Goal: Use online tool/utility: Utilize a website feature to perform a specific function

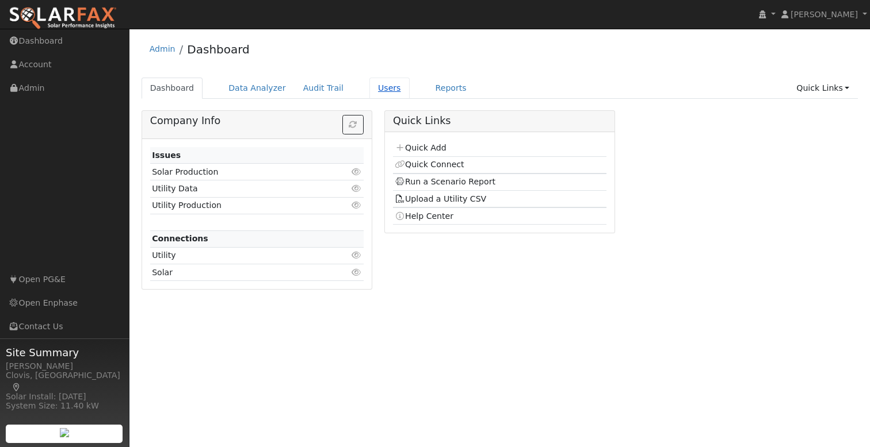
click at [369, 88] on link "Users" at bounding box center [389, 88] width 40 height 21
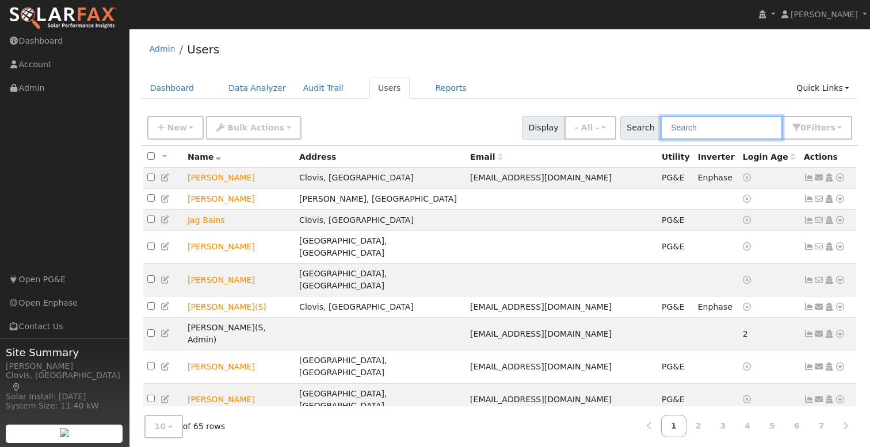
click at [728, 129] on input "text" at bounding box center [721, 128] width 122 height 24
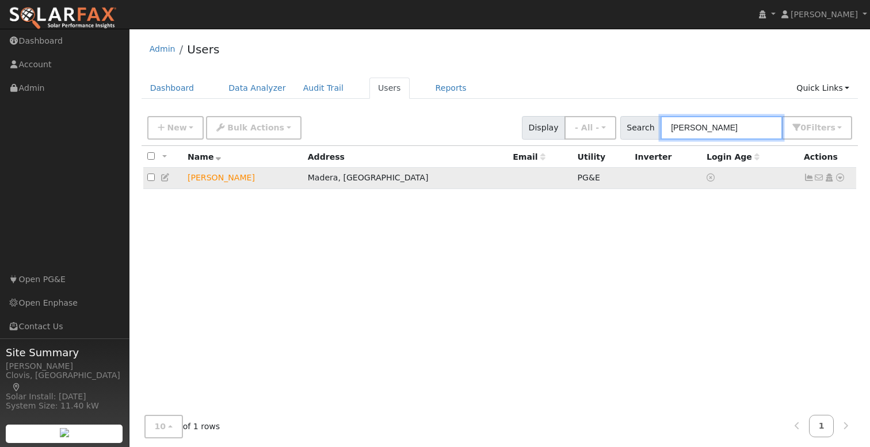
type input "[PERSON_NAME]"
click at [839, 177] on icon at bounding box center [840, 178] width 10 height 8
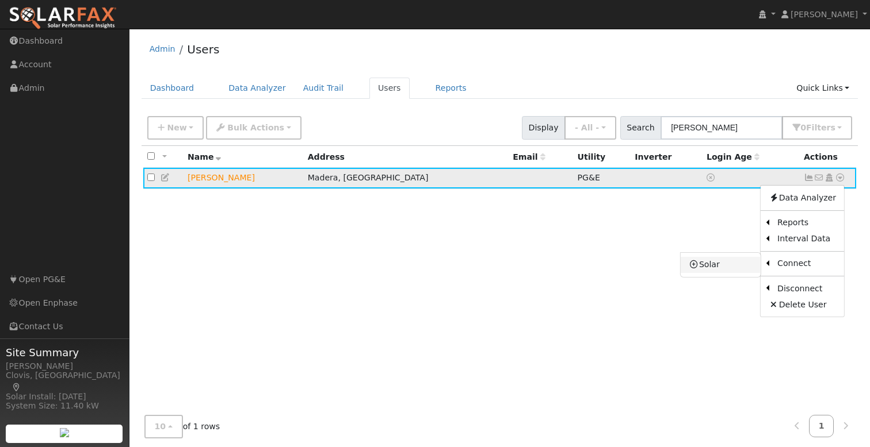
click at [734, 270] on link "Solar" at bounding box center [720, 265] width 80 height 16
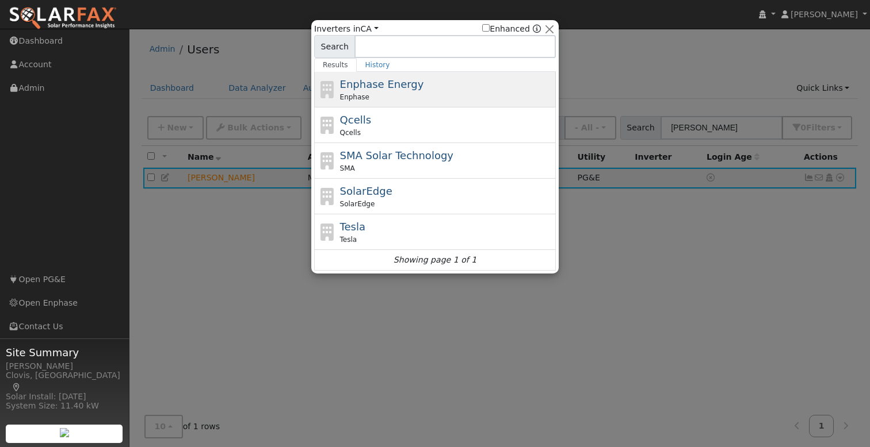
click at [397, 90] on div "Enphase Energy Enphase" at bounding box center [446, 90] width 213 height 26
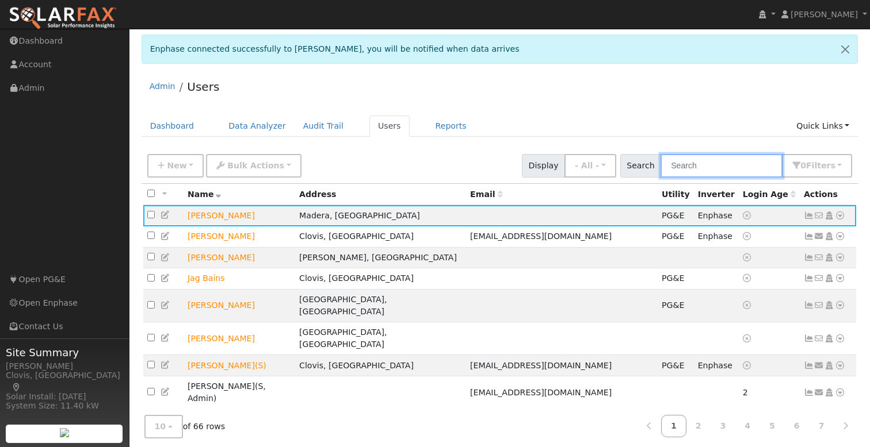
click at [716, 171] on input "text" at bounding box center [721, 166] width 122 height 24
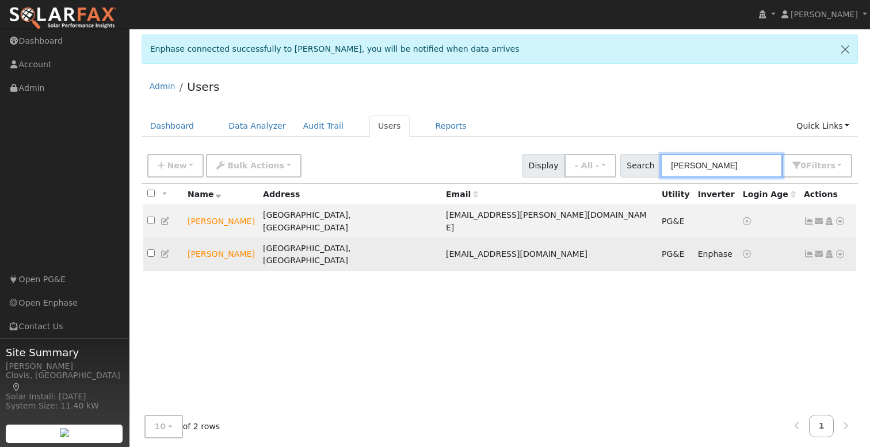
type input "lee"
click at [838, 250] on icon at bounding box center [840, 254] width 10 height 8
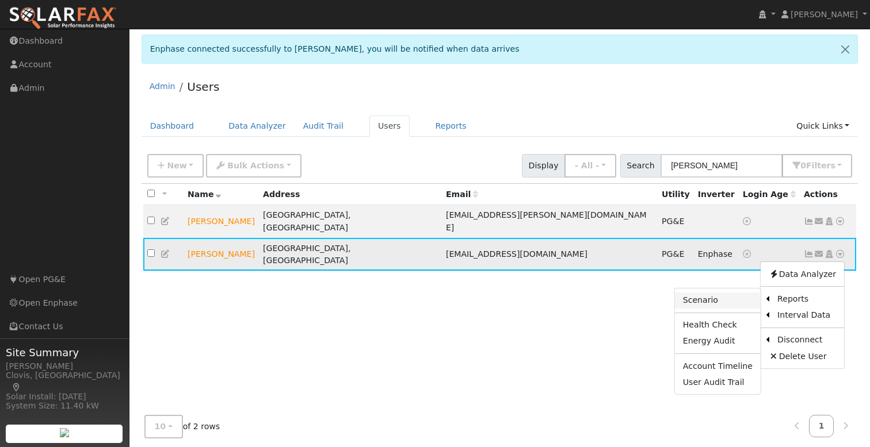
click at [738, 293] on link "Scenario" at bounding box center [718, 301] width 86 height 16
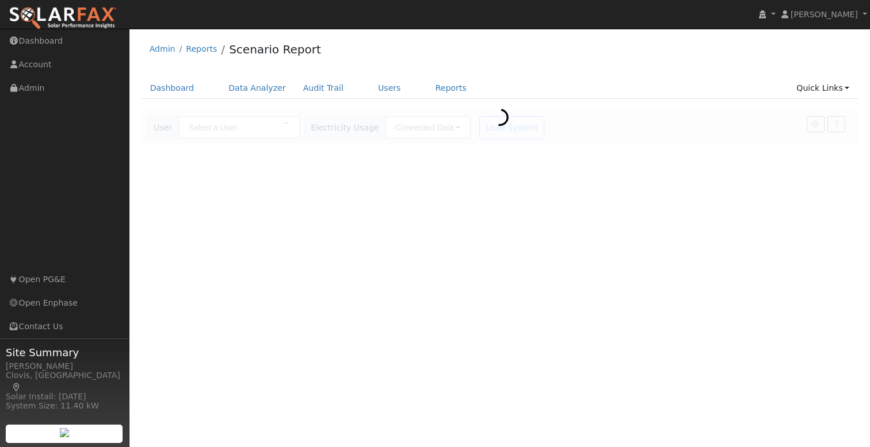
type input "[PERSON_NAME]"
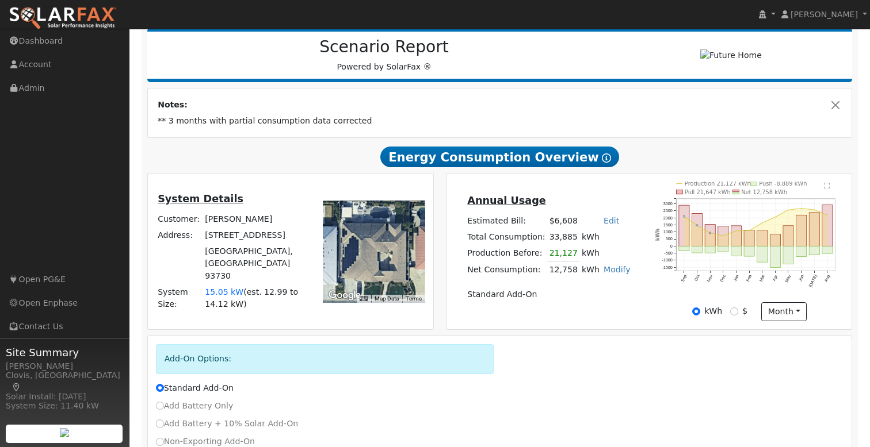
scroll to position [201, 0]
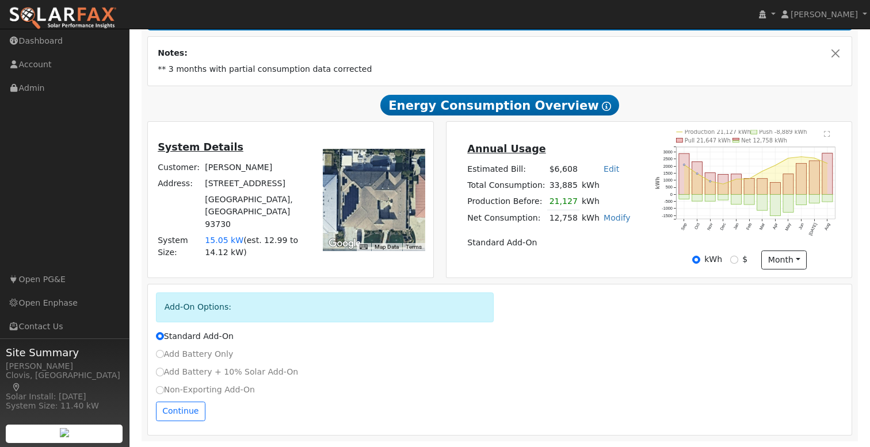
click at [165, 392] on label "Non-Exporting Add-On" at bounding box center [205, 390] width 99 height 12
click at [164, 392] on input "Non-Exporting Add-On" at bounding box center [160, 391] width 8 height 8
radio input "true"
radio input "false"
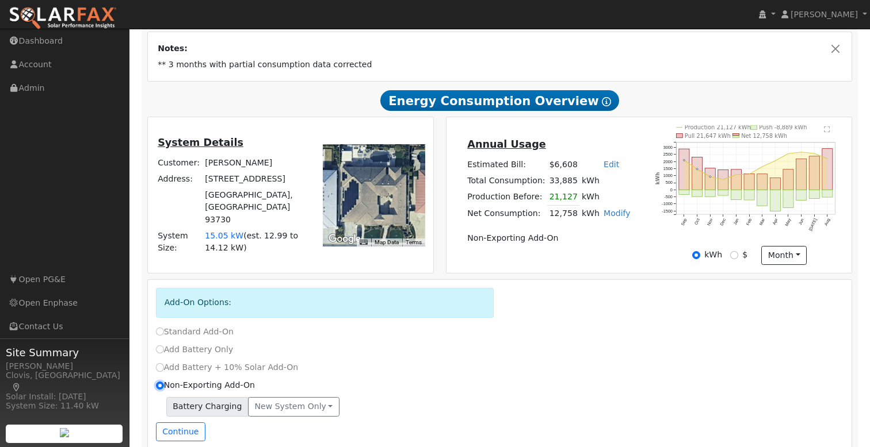
scroll to position [226, 0]
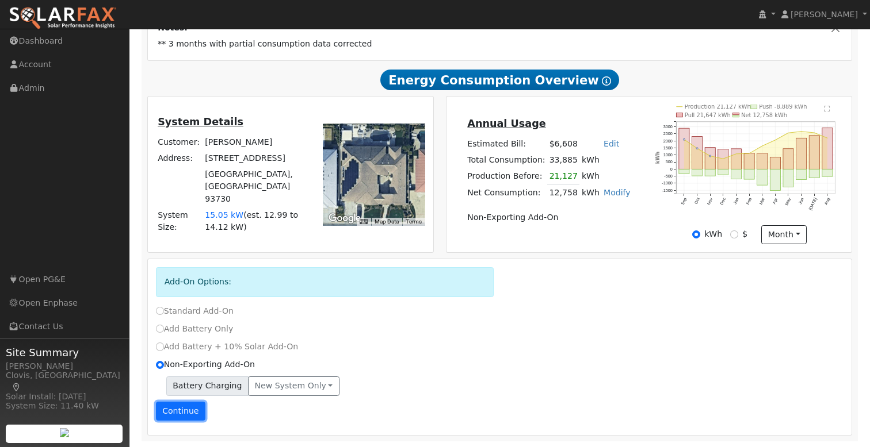
click at [179, 413] on button "Continue" at bounding box center [180, 412] width 49 height 20
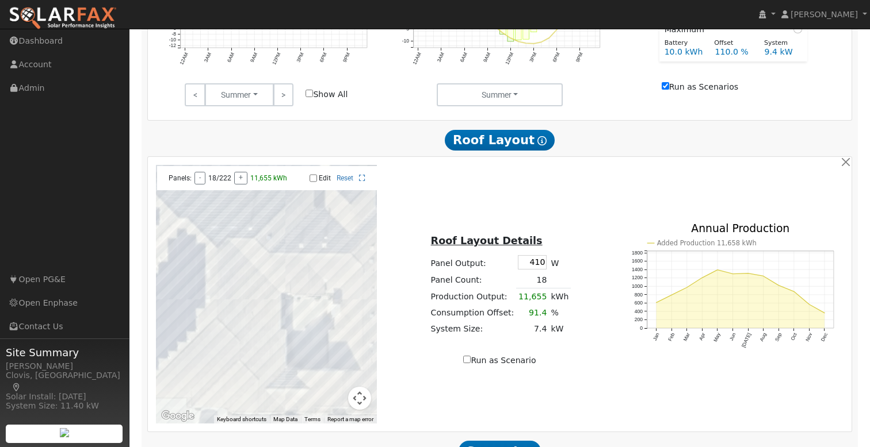
scroll to position [778, 0]
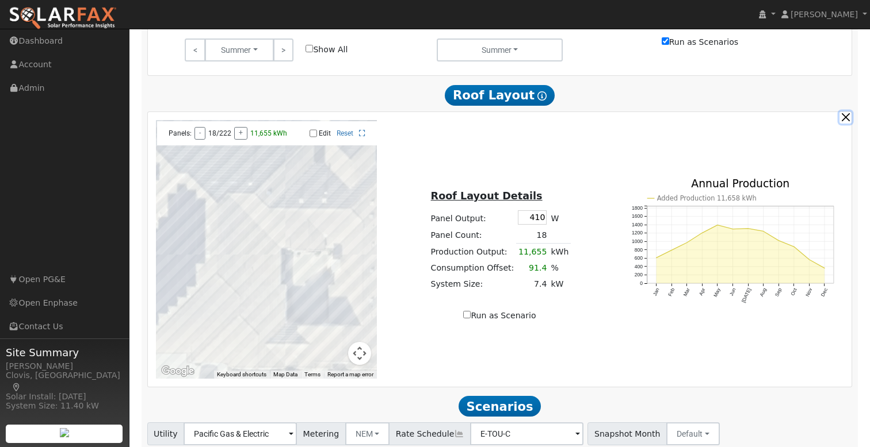
click at [850, 121] on button "button" at bounding box center [845, 118] width 12 height 12
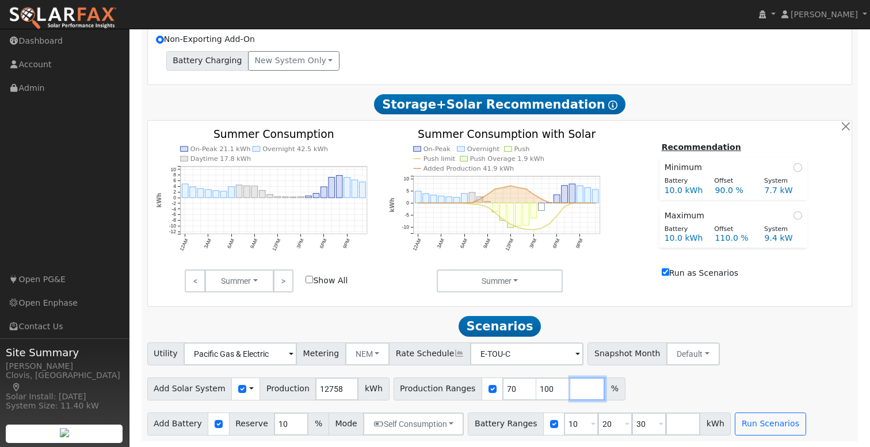
click at [570, 387] on input "number" at bounding box center [587, 389] width 35 height 23
type input "90"
type input "100"
type input "110"
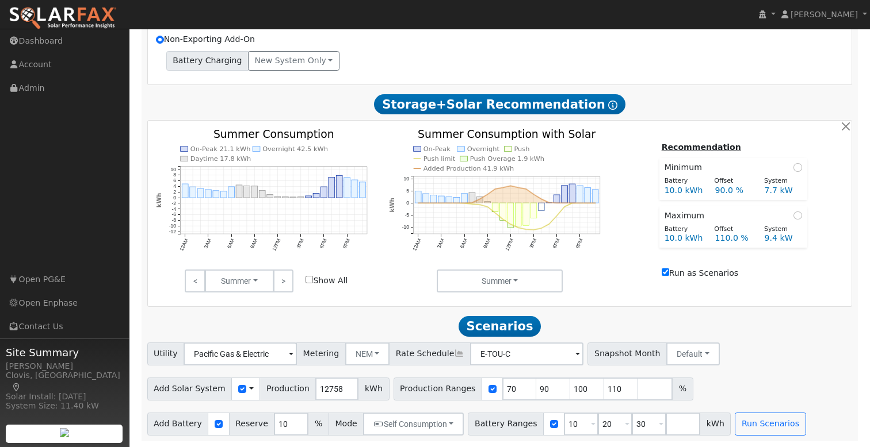
click at [763, 336] on h2 "Scenarios Scenario" at bounding box center [499, 326] width 705 height 21
click at [757, 422] on button "Run Scenarios" at bounding box center [770, 424] width 71 height 23
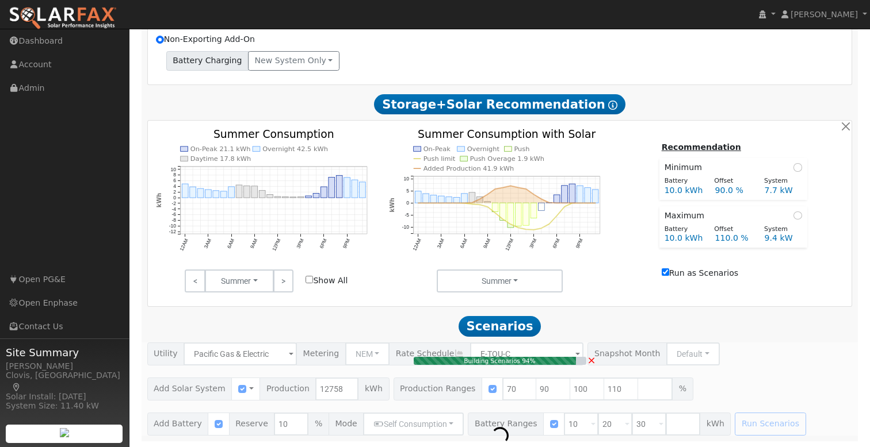
type input "9.4"
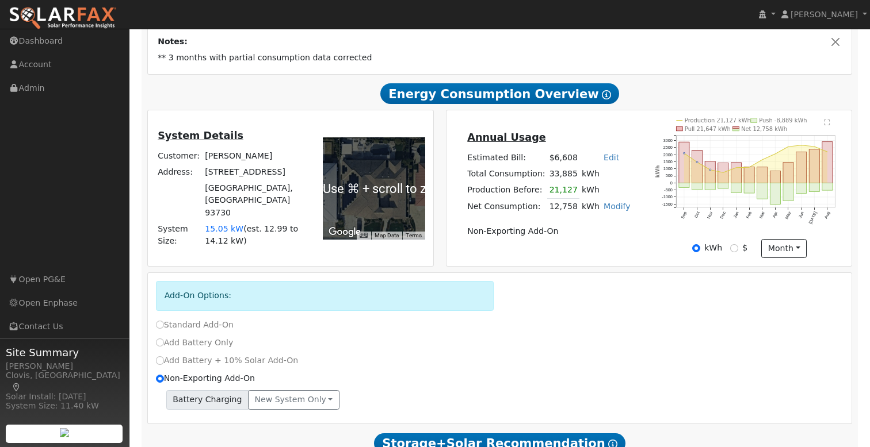
scroll to position [214, 0]
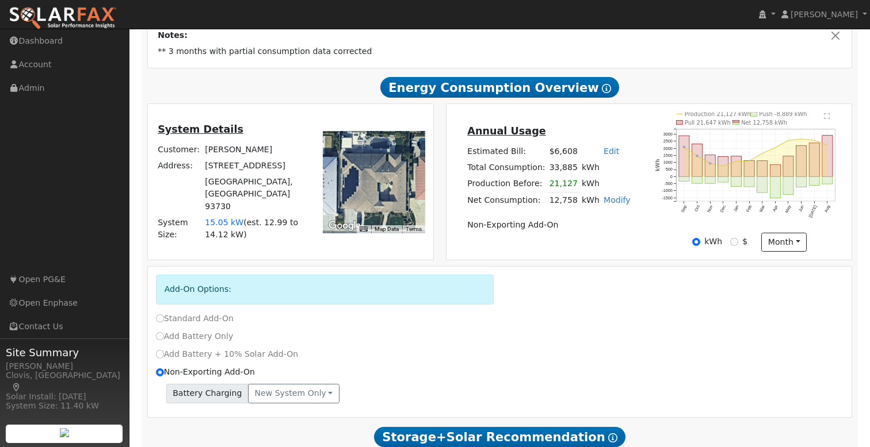
click at [225, 218] on span "15.05 kW" at bounding box center [224, 222] width 39 height 9
click at [217, 218] on span "15.05 kW" at bounding box center [224, 222] width 39 height 9
click at [236, 218] on span "15.05 kW" at bounding box center [224, 222] width 39 height 9
click at [216, 218] on span "15.05 kW" at bounding box center [224, 222] width 39 height 9
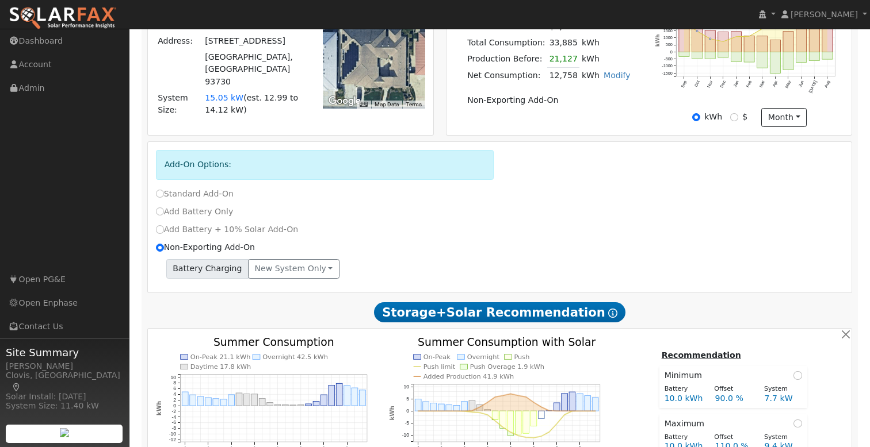
scroll to position [0, 0]
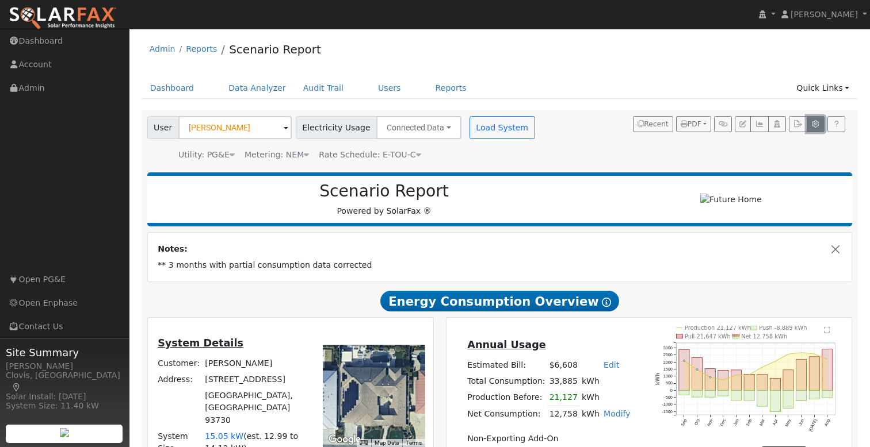
click at [816, 125] on icon "button" at bounding box center [815, 124] width 9 height 7
type input "70"
type input "100"
type input "10"
type input "20"
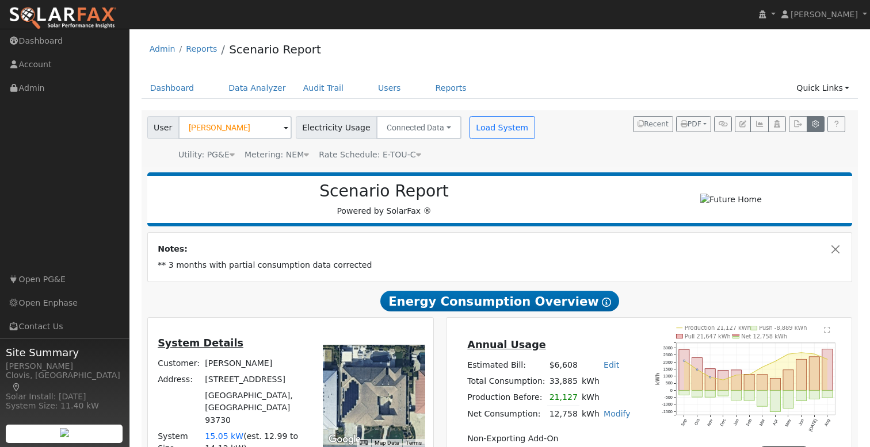
type input "30"
type input "10"
type input "7.08"
type input "10"
type input "3"
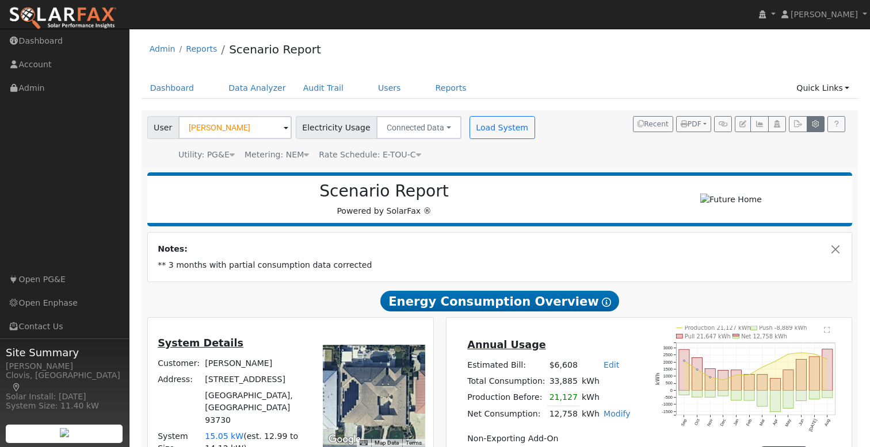
type input "14000"
type input "410"
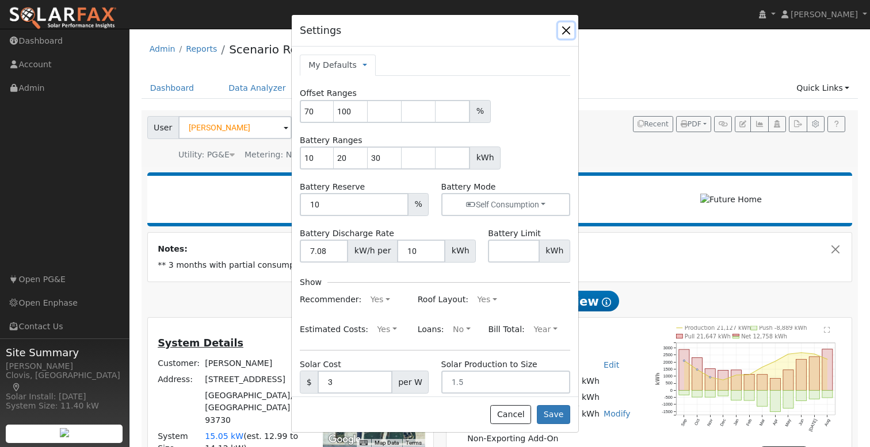
click at [563, 29] on button "button" at bounding box center [566, 30] width 16 height 16
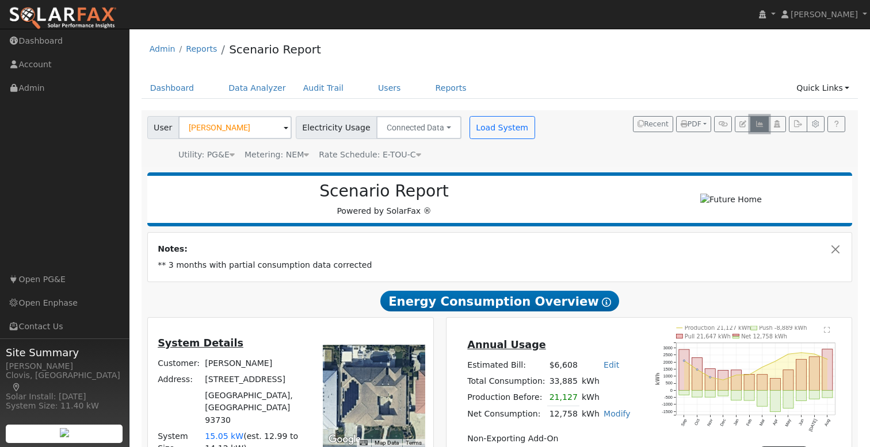
click at [759, 127] on icon "button" at bounding box center [759, 124] width 9 height 7
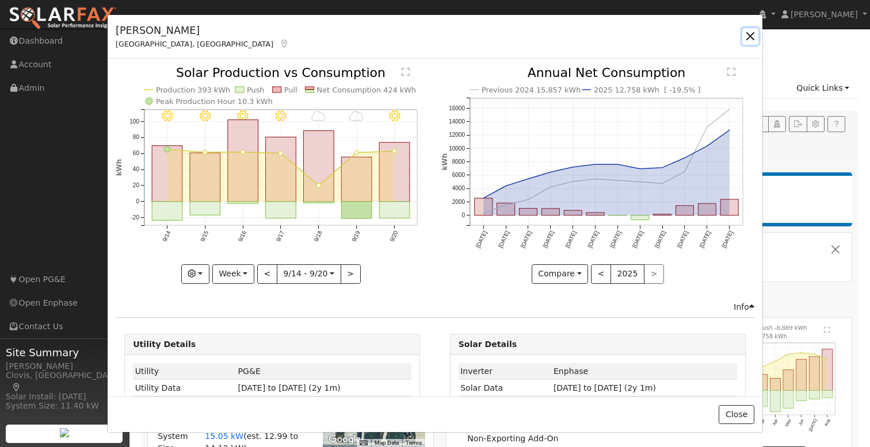
click at [751, 30] on button "button" at bounding box center [750, 36] width 16 height 16
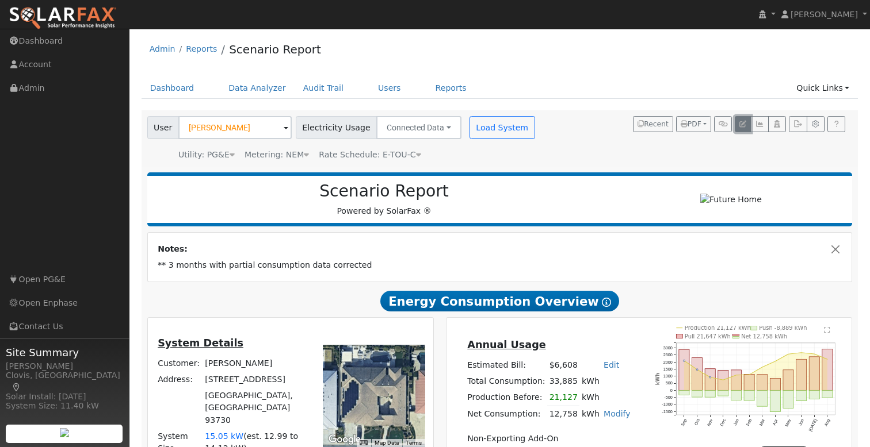
click at [744, 124] on icon "button" at bounding box center [742, 124] width 7 height 7
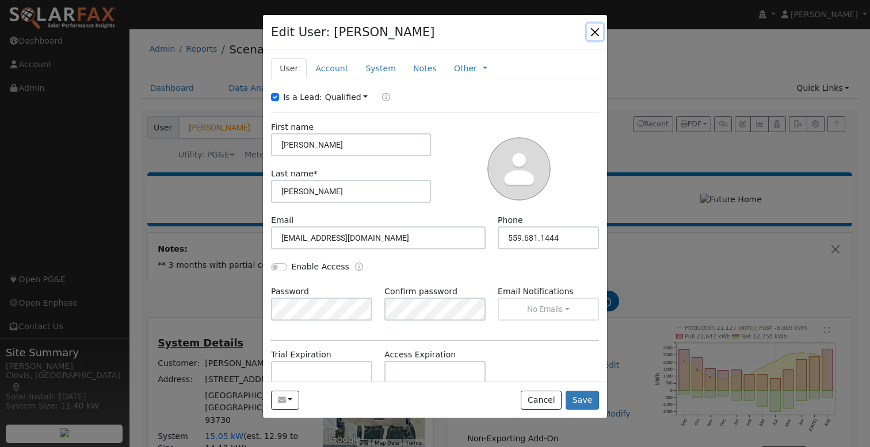
click at [593, 30] on button "button" at bounding box center [595, 32] width 16 height 16
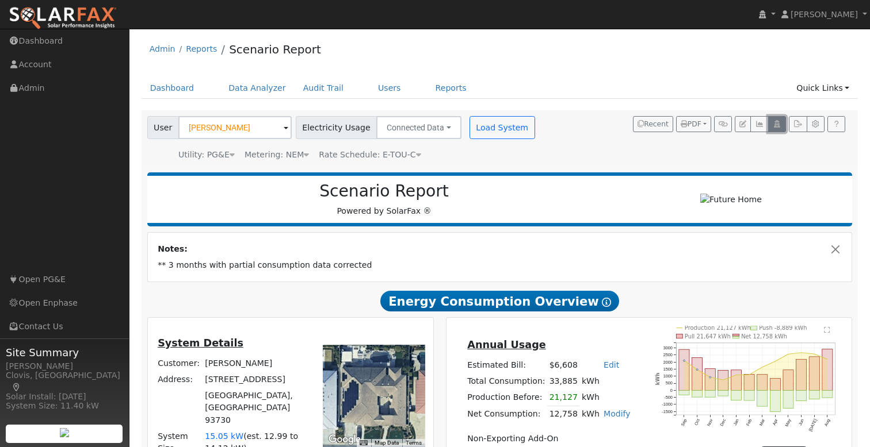
click at [775, 125] on icon "button" at bounding box center [776, 124] width 9 height 7
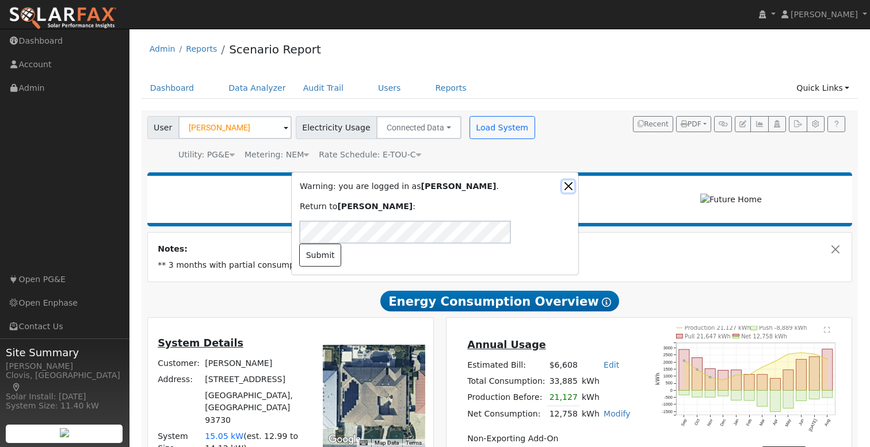
click at [568, 193] on button "Close" at bounding box center [568, 187] width 12 height 12
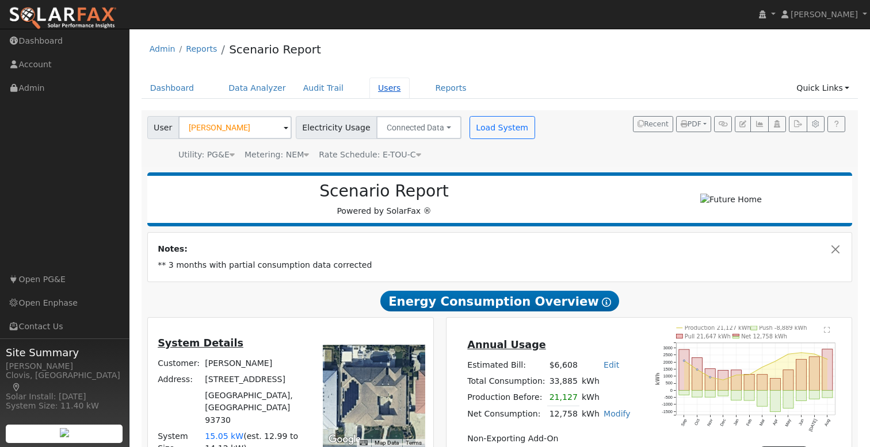
click at [375, 88] on link "Users" at bounding box center [389, 88] width 40 height 21
